Goal: Transaction & Acquisition: Purchase product/service

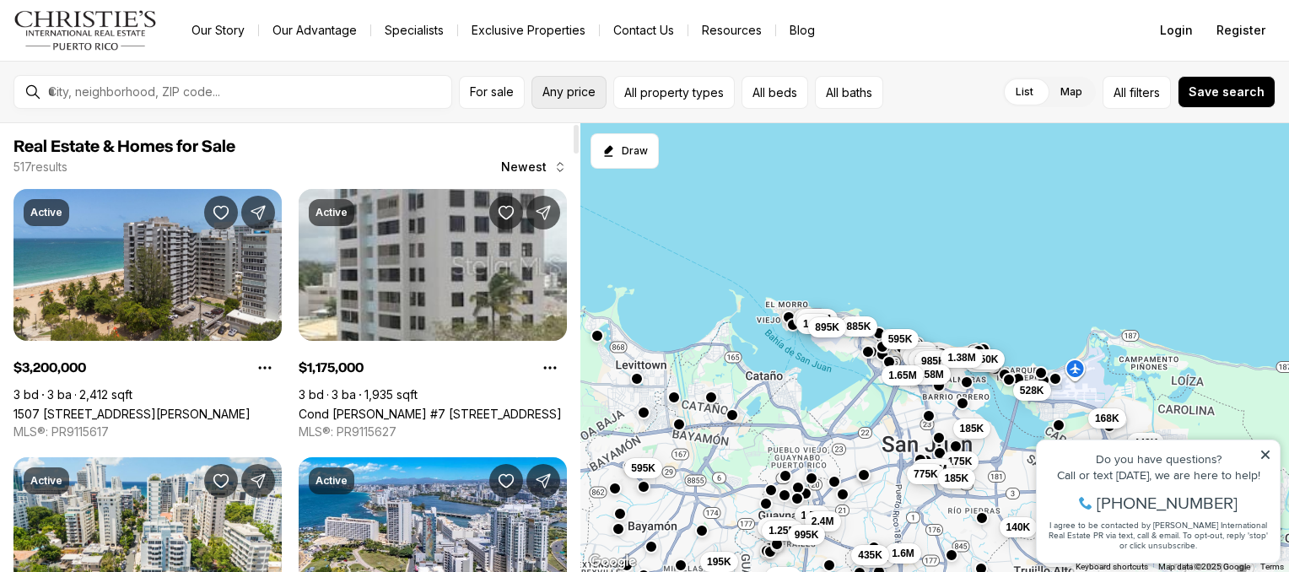
click at [579, 95] on span "Any price" at bounding box center [568, 91] width 53 height 13
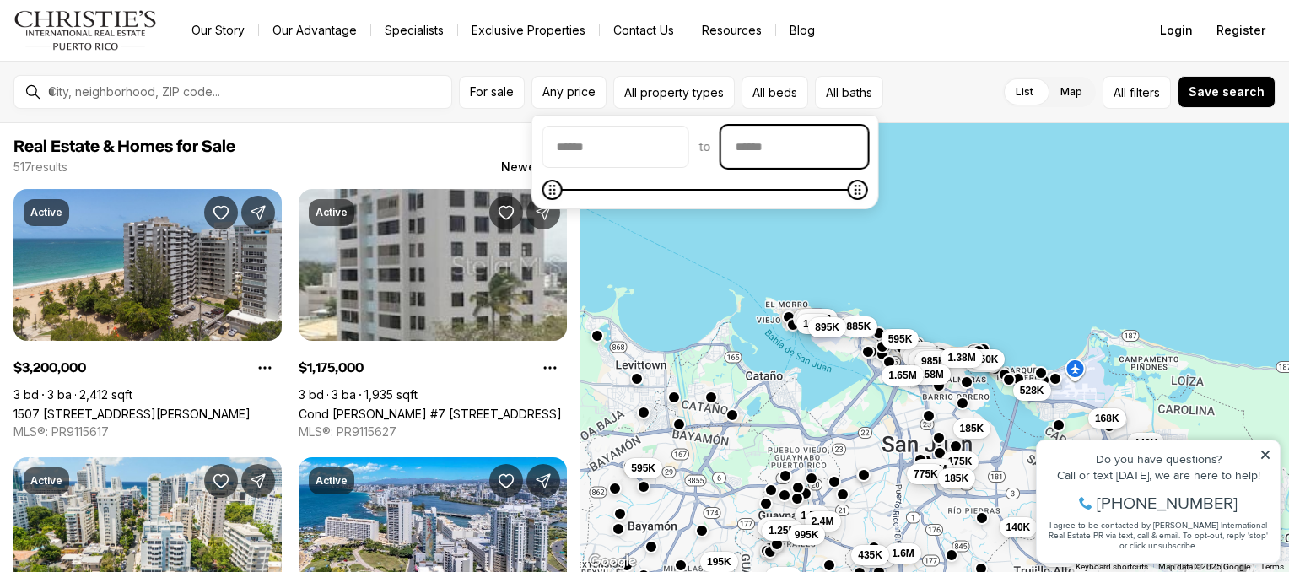
click at [816, 148] on input "priceMax" at bounding box center [794, 147] width 145 height 40
type input "********"
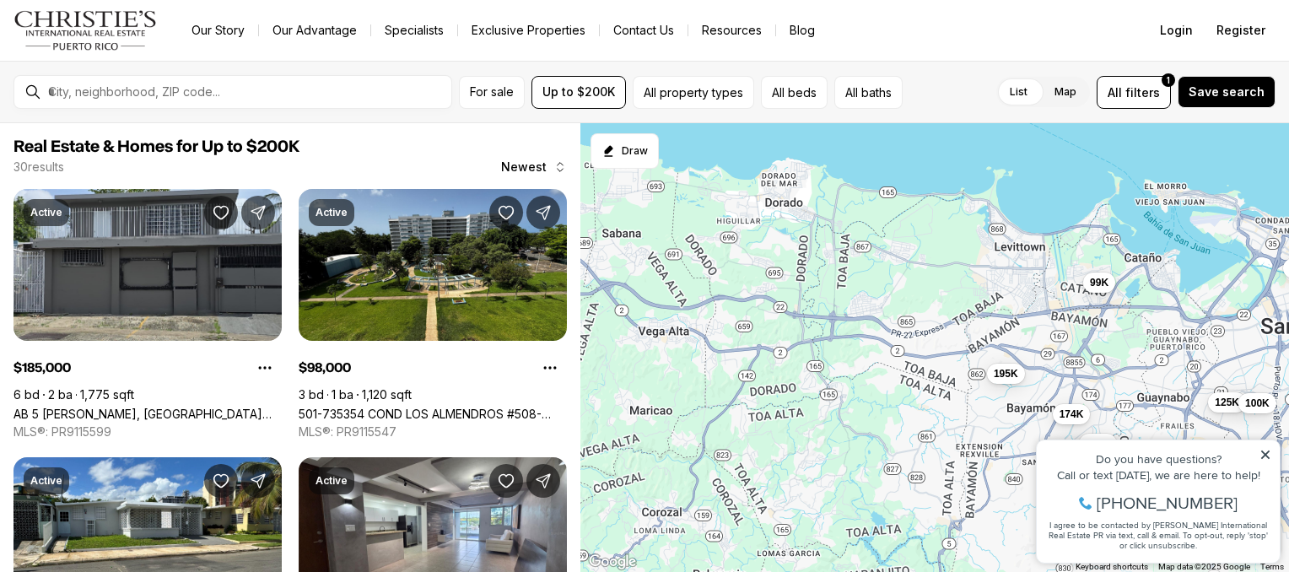
drag, startPoint x: 825, startPoint y: 426, endPoint x: 1223, endPoint y: 298, distance: 418.2
click at [1223, 298] on div "150K 190K 168K 155K 185K 180K 175K 144K 185K 98K 90K 140K 195K 80K 125K 195K 19…" at bounding box center [934, 348] width 708 height 450
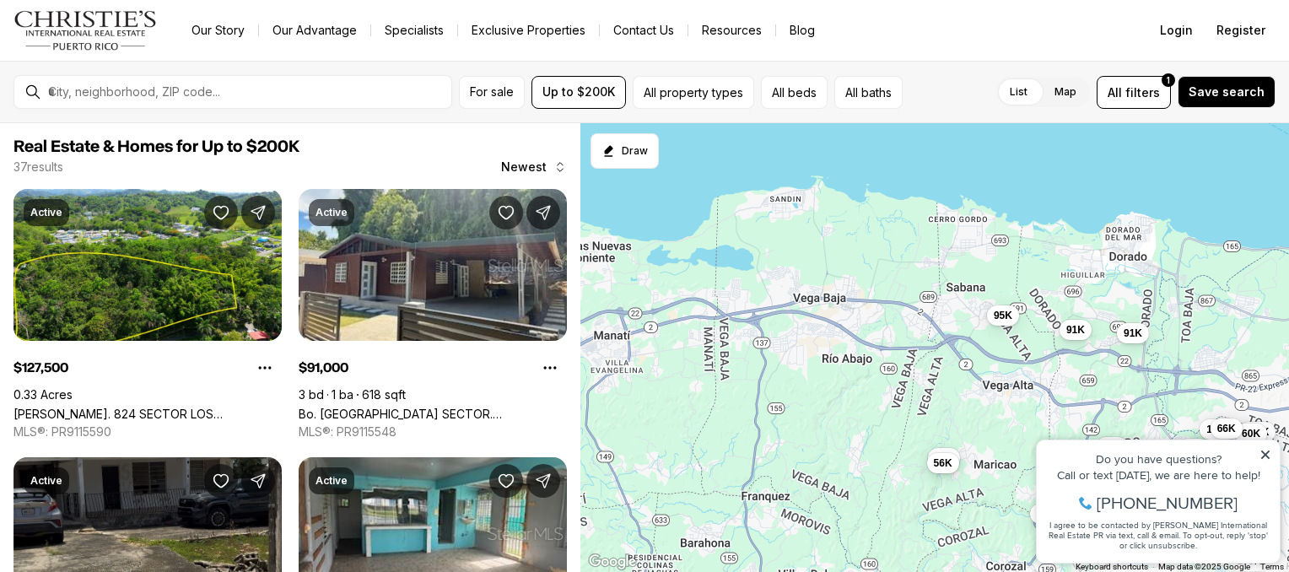
drag, startPoint x: 824, startPoint y: 292, endPoint x: 1185, endPoint y: 354, distance: 366.3
click at [1185, 354] on div "195K 198K 195K 99K 174K 125K 100K 128K 91K 95K 115K 110K 69K 130K 155K 60K 145K…" at bounding box center [934, 348] width 708 height 450
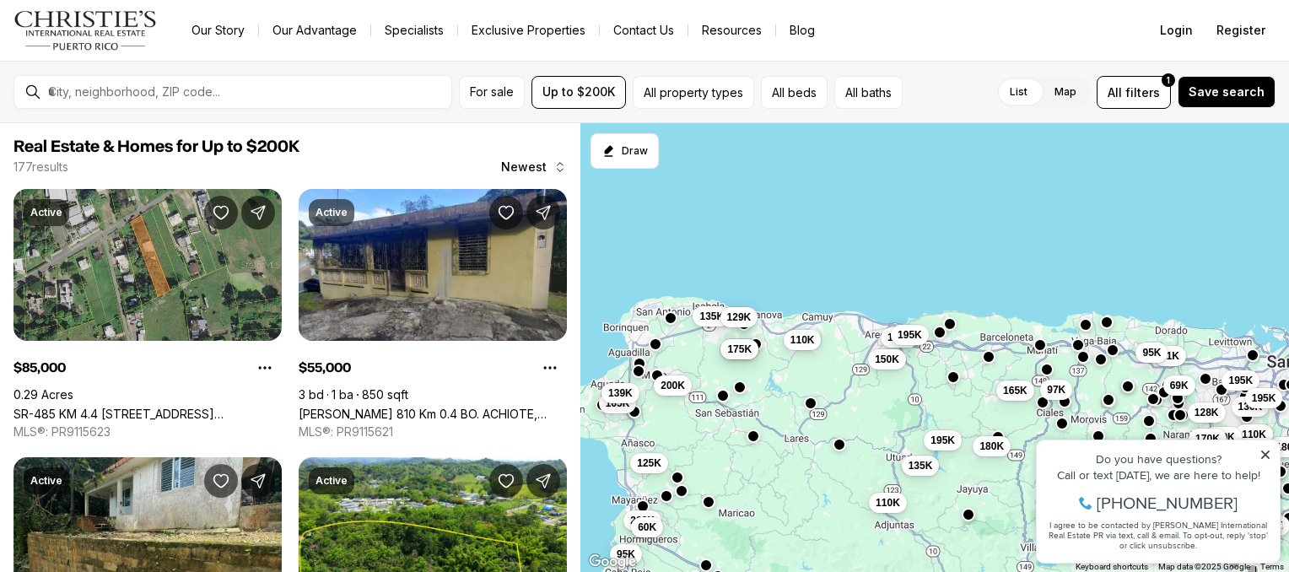
click at [805, 346] on button "110K" at bounding box center [803, 340] width 38 height 20
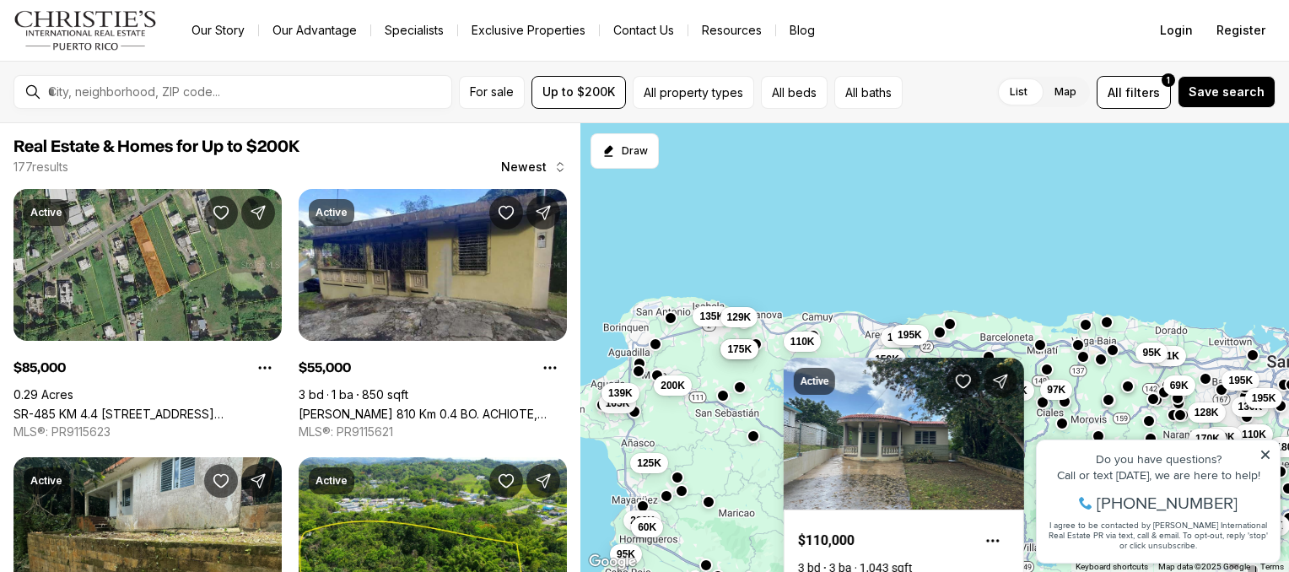
click at [746, 328] on div at bounding box center [743, 323] width 13 height 13
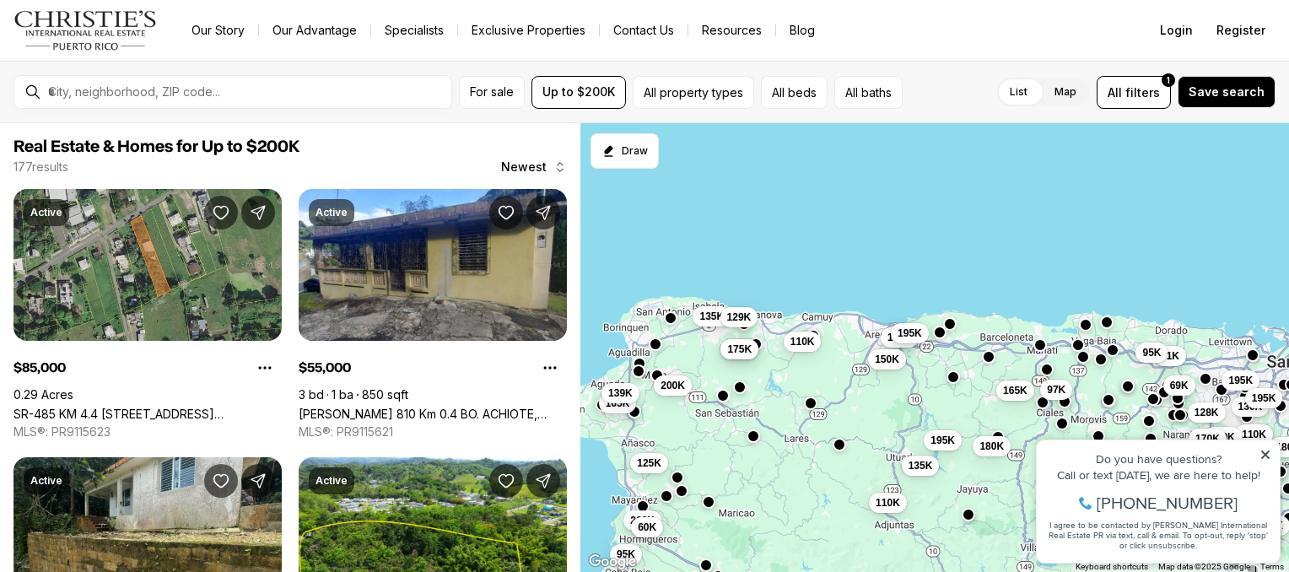
click at [918, 341] on button "195K" at bounding box center [910, 333] width 38 height 20
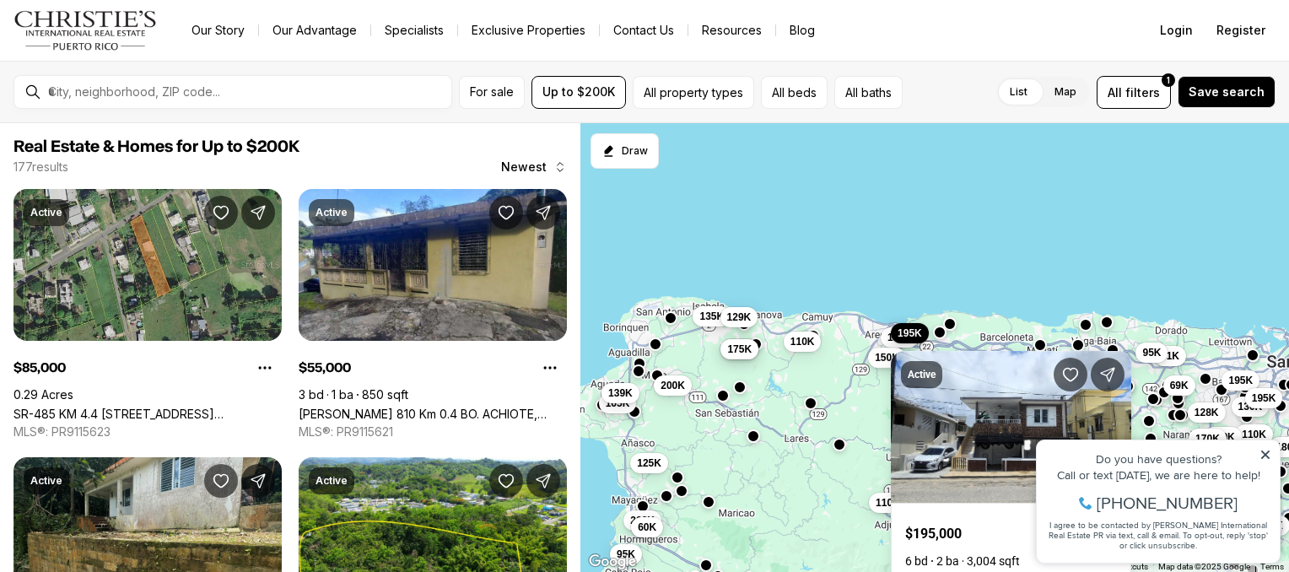
click at [884, 362] on span "150K" at bounding box center [887, 356] width 24 height 13
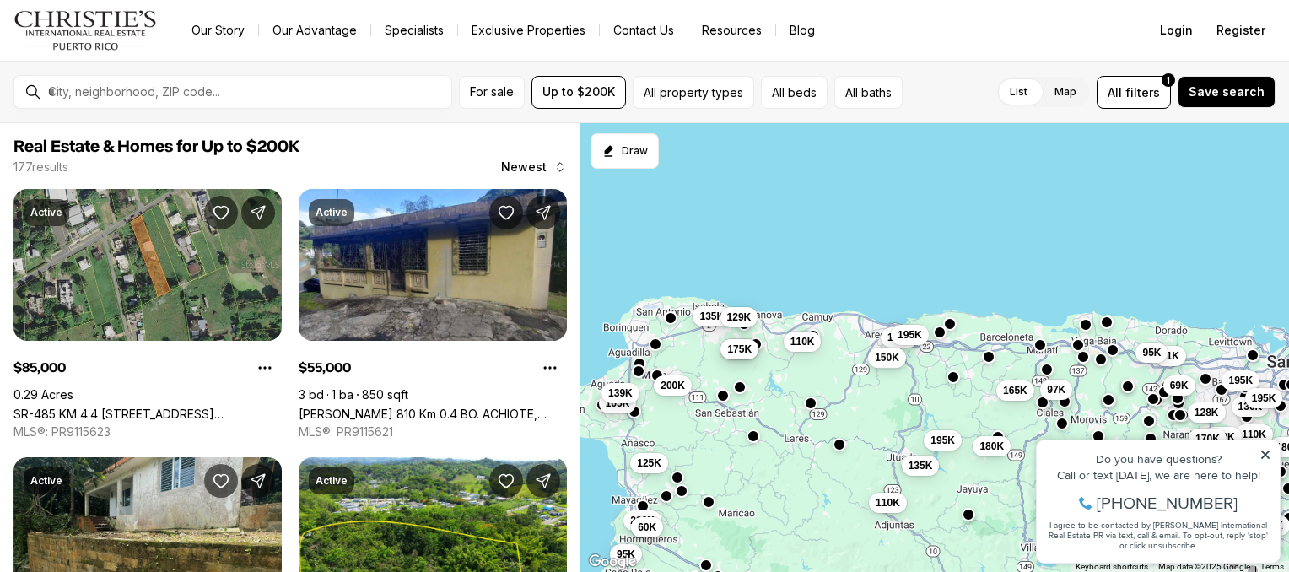
click at [884, 362] on span "150K" at bounding box center [887, 356] width 24 height 13
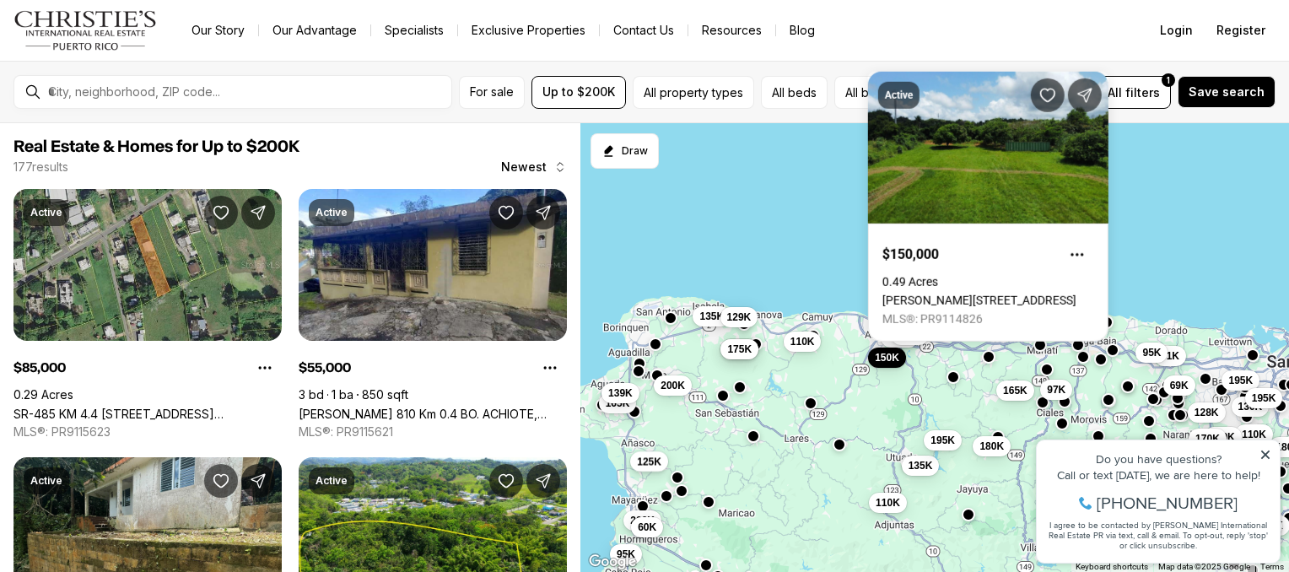
click at [655, 470] on button "125K" at bounding box center [649, 460] width 38 height 20
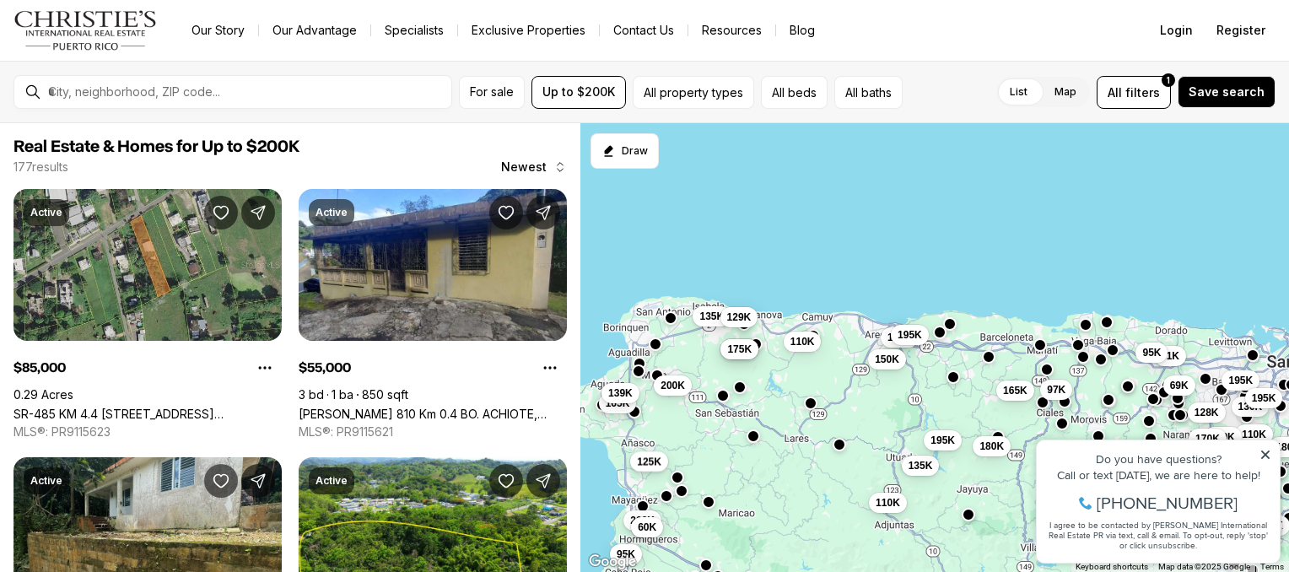
click at [651, 464] on span "125K" at bounding box center [649, 460] width 24 height 13
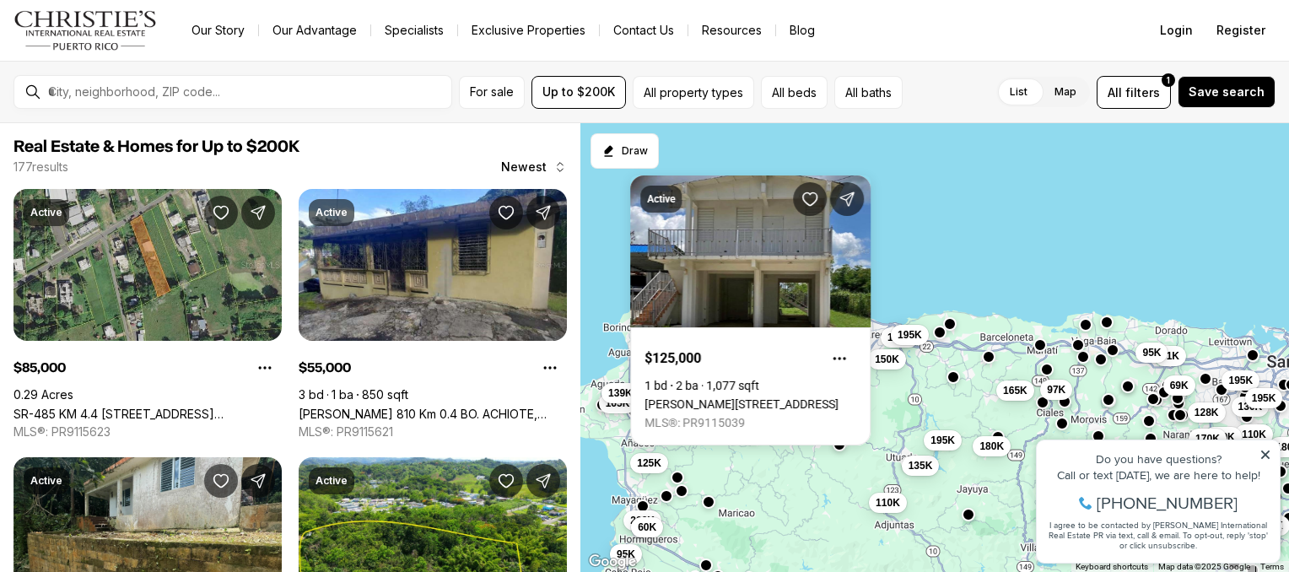
click at [749, 473] on div "128K 91K 95K 69K 97K 55K 180K 149K 165K 82K 195K 107K 75K 170K 195K 130K 195K 1…" at bounding box center [934, 348] width 708 height 450
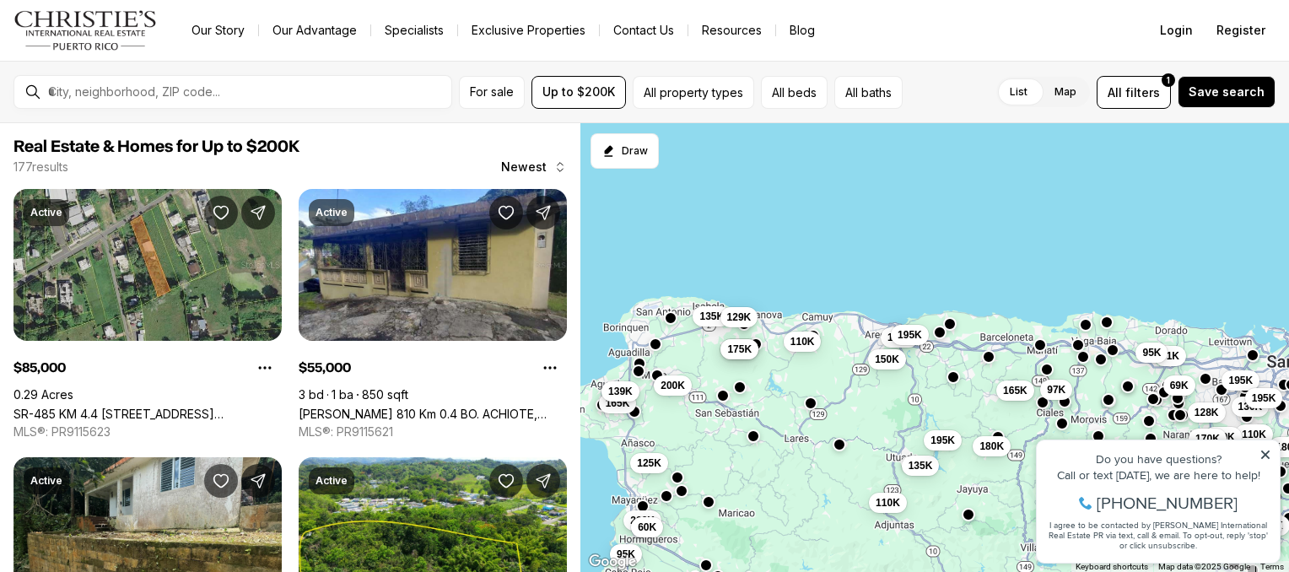
click at [621, 385] on span "139K" at bounding box center [620, 391] width 24 height 13
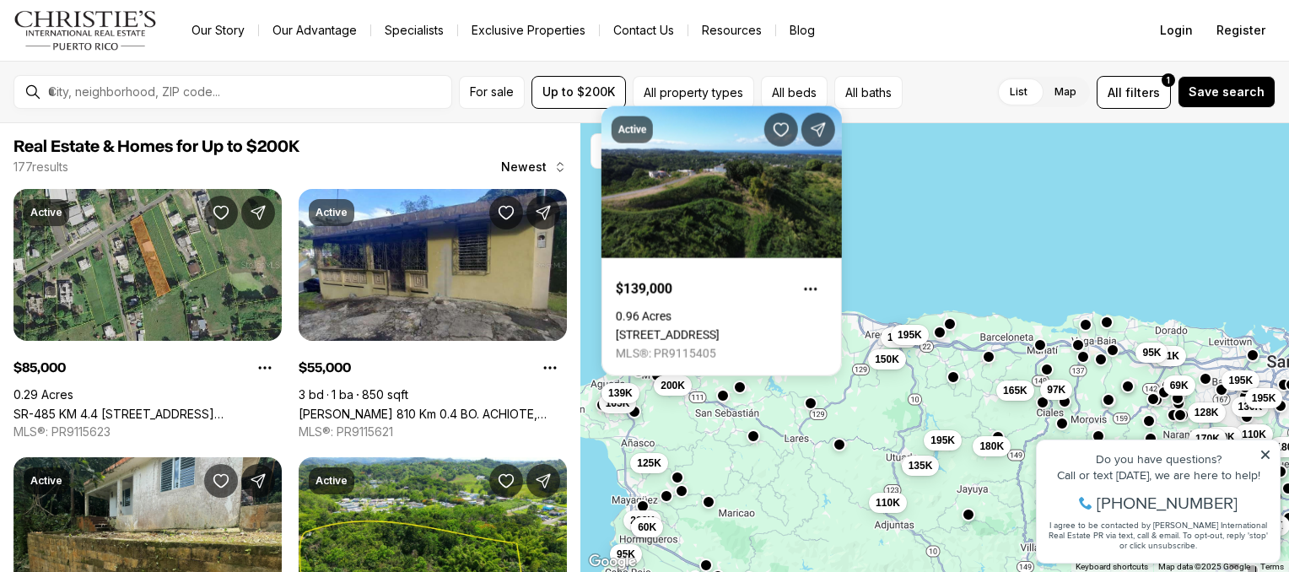
click at [792, 415] on div "128K 91K 95K 69K 97K 55K 180K 149K 165K 82K 195K 107K 75K 170K 195K 130K 195K 1…" at bounding box center [934, 348] width 708 height 450
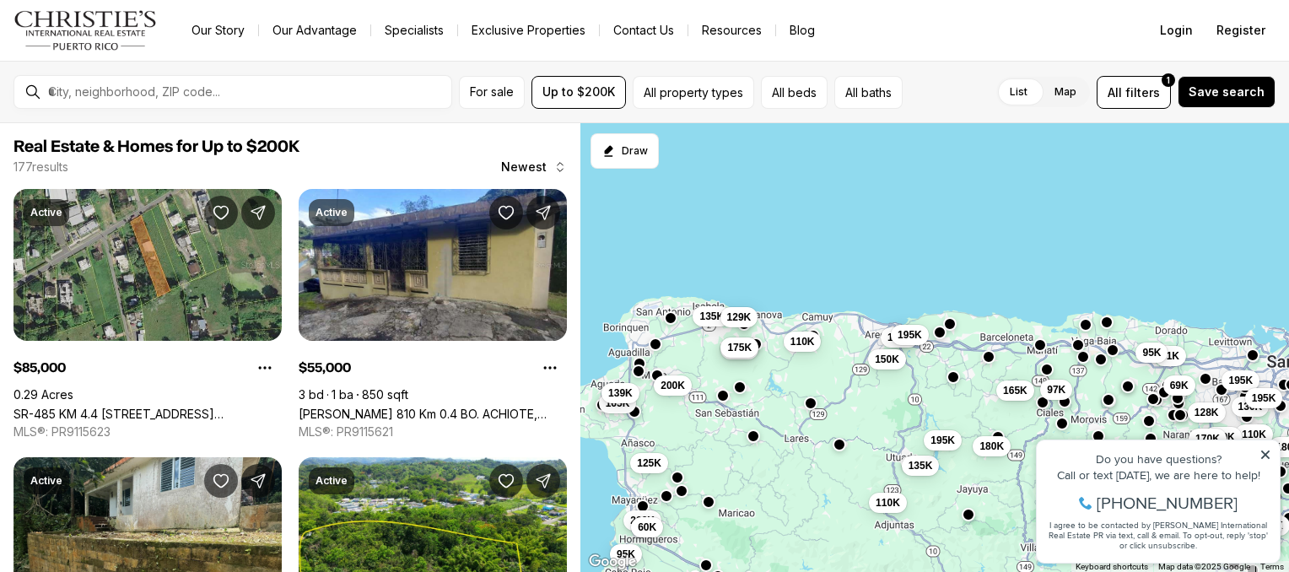
click at [739, 352] on span "175K" at bounding box center [739, 346] width 24 height 13
